Goal: Task Accomplishment & Management: Use online tool/utility

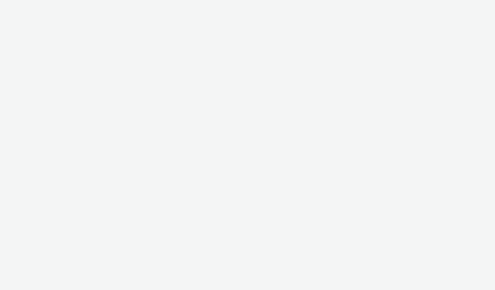
select select "2fc77e36-bb93-4aa3-9dff-dcb08e02eac6"
select select "2405a9d4-3350-4458-8d06-44f78962fa76"
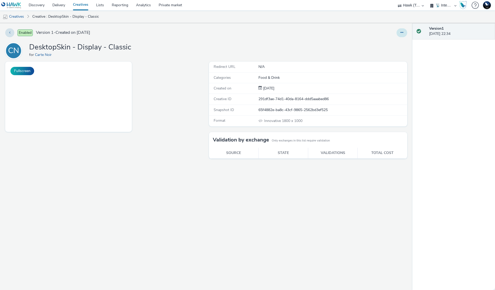
click at [407, 32] on div "Enabled Version 1 - Created on 07 October 2025 CN DesktopSkin - Display - Class…" at bounding box center [206, 156] width 412 height 267
click at [405, 33] on button at bounding box center [401, 32] width 11 height 9
drag, startPoint x: 403, startPoint y: 37, endPoint x: 398, endPoint y: 42, distance: 7.4
click at [398, 42] on link "Edit" at bounding box center [387, 43] width 39 height 10
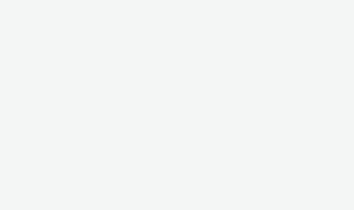
select select "2fc77e36-bb93-4aa3-9dff-dcb08e02eac6"
select select "2405a9d4-3350-4458-8d06-44f78962fa76"
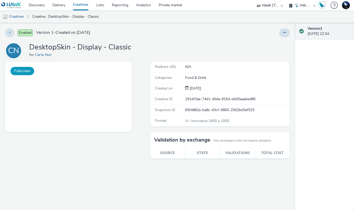
click at [18, 74] on button "Fullscreen" at bounding box center [22, 71] width 24 height 8
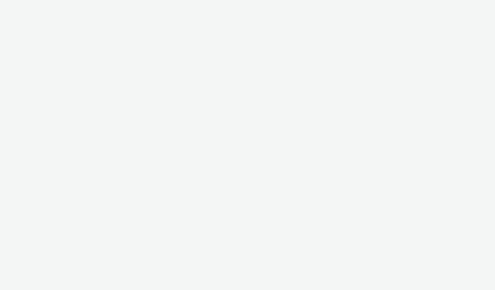
select select "2fc77e36-bb93-4aa3-9dff-dcb08e02eac6"
select select "2405a9d4-3350-4458-8d06-44f78962fa76"
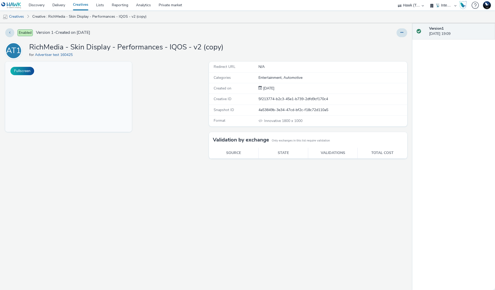
click at [353, 41] on div "Enabled Version 1 - Created on 09 October 2025 AT1 RichMedia - Skin Display - P…" at bounding box center [206, 156] width 412 height 267
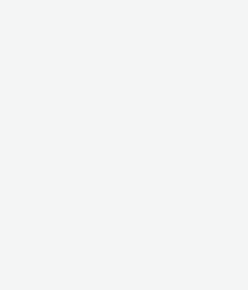
select select "2fc77e36-bb93-4aa3-9dff-dcb08e02eac6"
select select "2405a9d4-3350-4458-8d06-44f78962fa76"
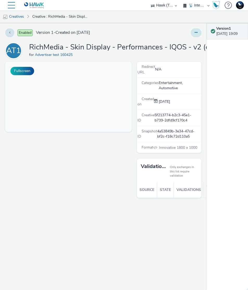
click at [192, 30] on button at bounding box center [196, 32] width 11 height 9
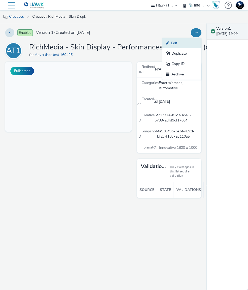
click at [189, 43] on link "Edit" at bounding box center [181, 43] width 39 height 10
click at [218, 197] on div "Version 1 09 October 2025, 19:09" at bounding box center [227, 156] width 41 height 267
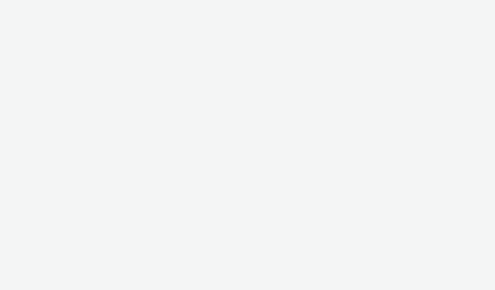
select select "2fc77e36-bb93-4aa3-9dff-dcb08e02eac6"
select select "2405a9d4-3350-4458-8d06-44f78962fa76"
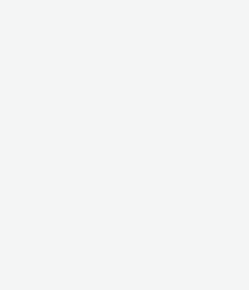
select select "2fc77e36-bb93-4aa3-9dff-dcb08e02eac6"
select select "2405a9d4-3350-4458-8d06-44f78962fa76"
